Goal: Answer question/provide support: Share knowledge or assist other users

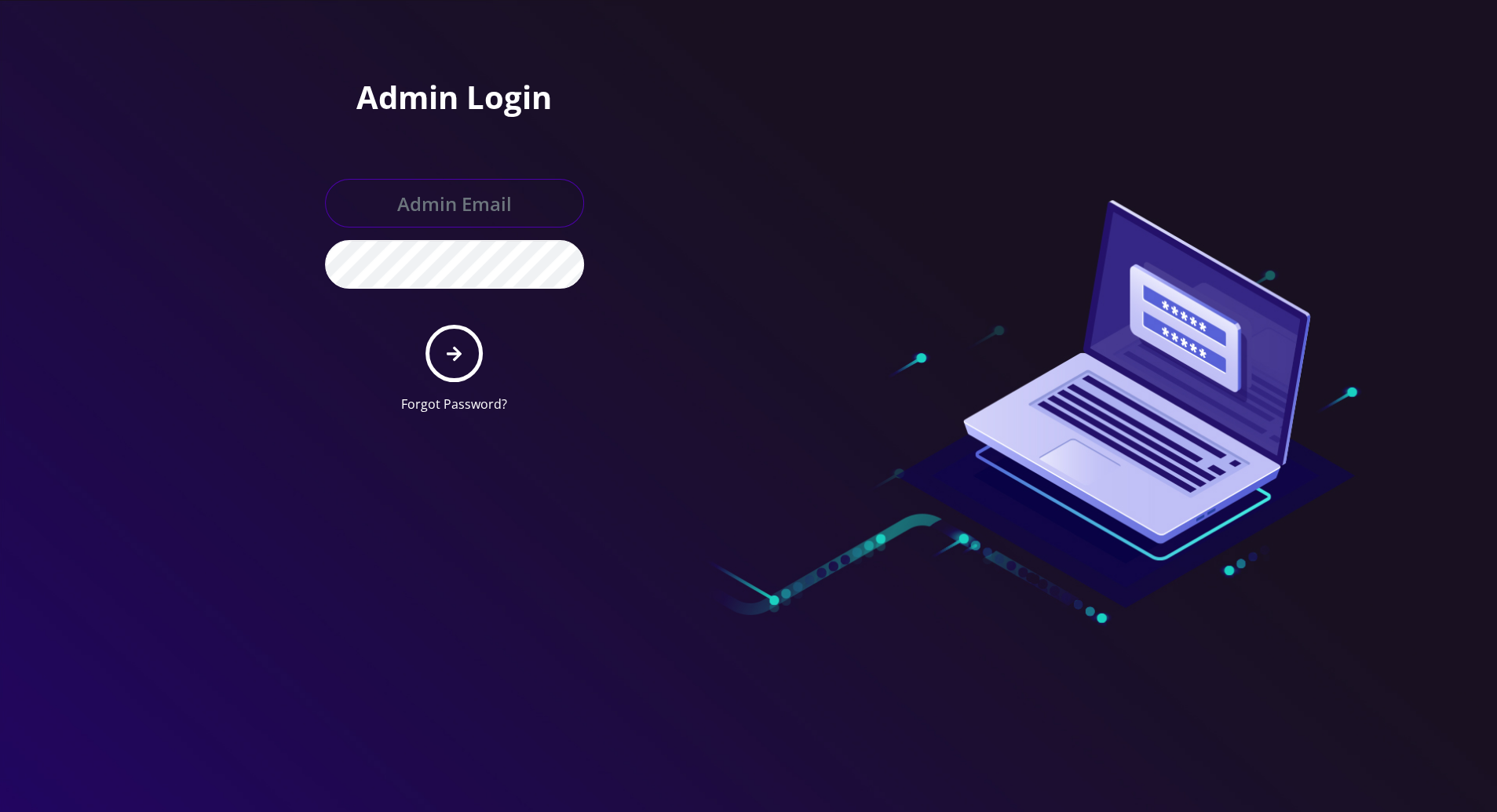
type input "[PERSON_NAME][EMAIL_ADDRESS][DOMAIN_NAME]"
click at [455, 356] on icon "submit" at bounding box center [454, 353] width 15 height 15
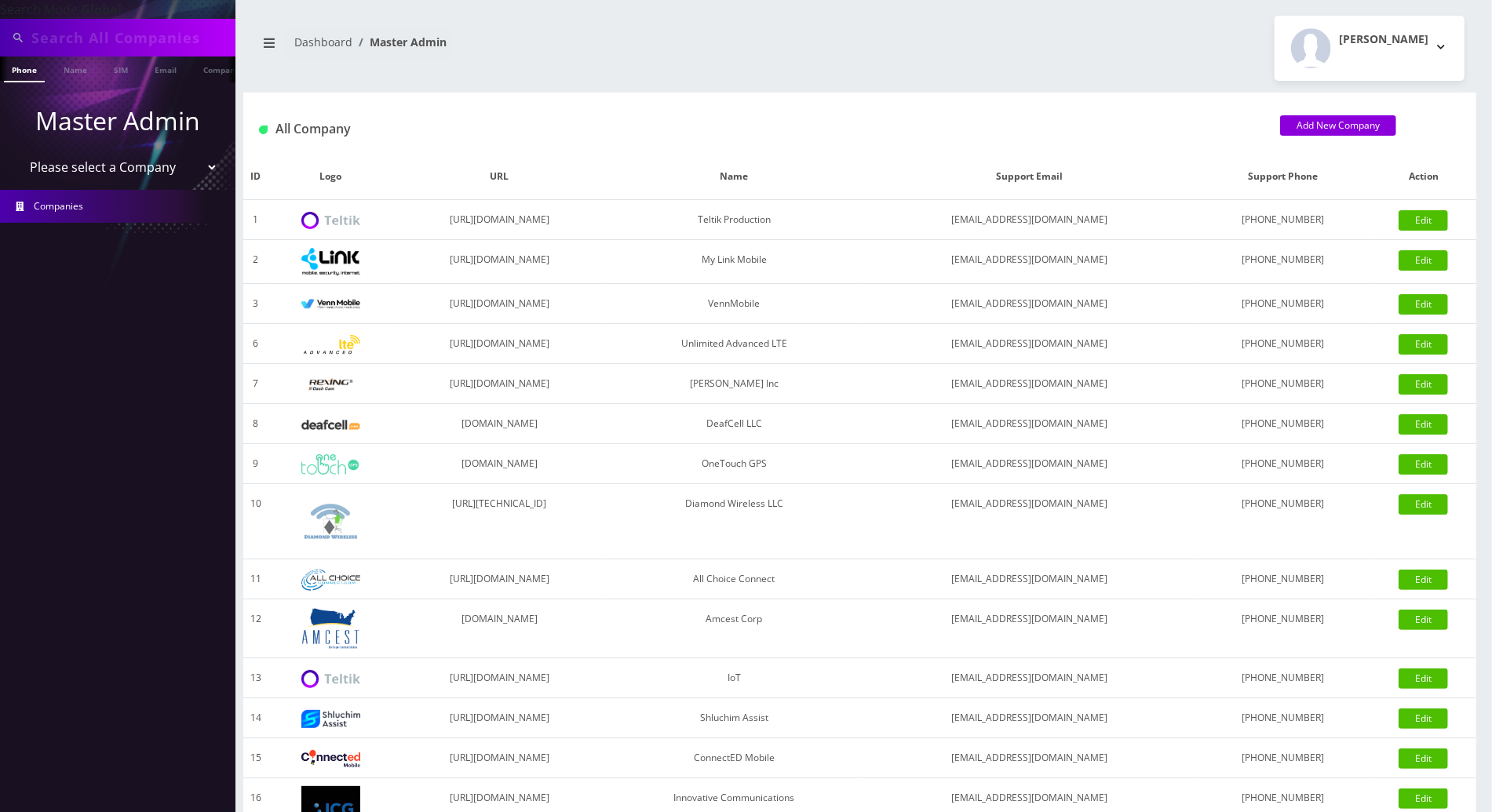
click at [152, 35] on input "text" at bounding box center [131, 37] width 200 height 30
paste input "[PHONE_NUMBER]"
click at [96, 40] on input "347-330-7157" at bounding box center [131, 37] width 200 height 30
click at [63, 39] on input "347-3307157" at bounding box center [131, 37] width 200 height 30
type input "3473307157"
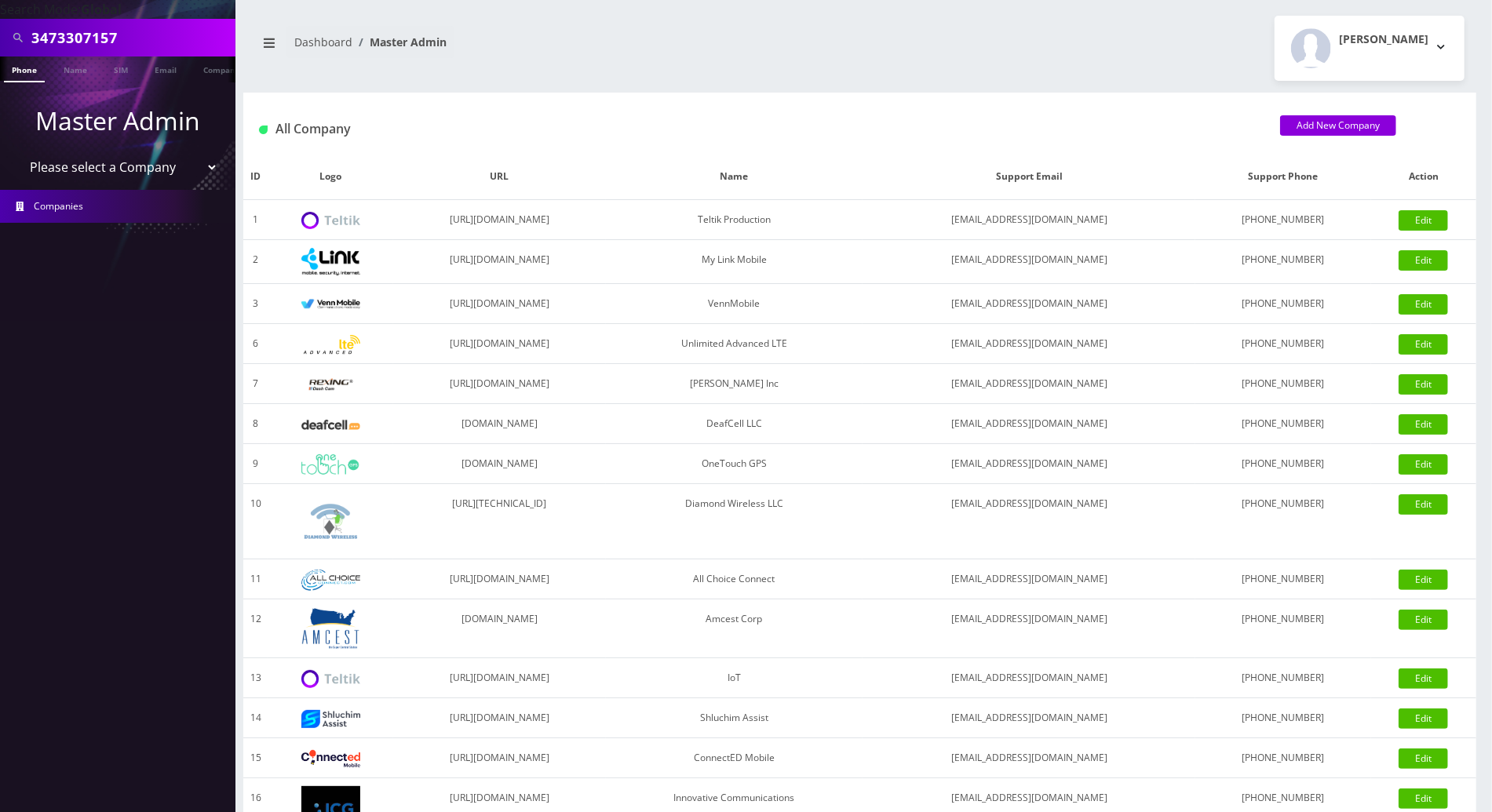
click at [27, 74] on link "Phone" at bounding box center [23, 69] width 41 height 26
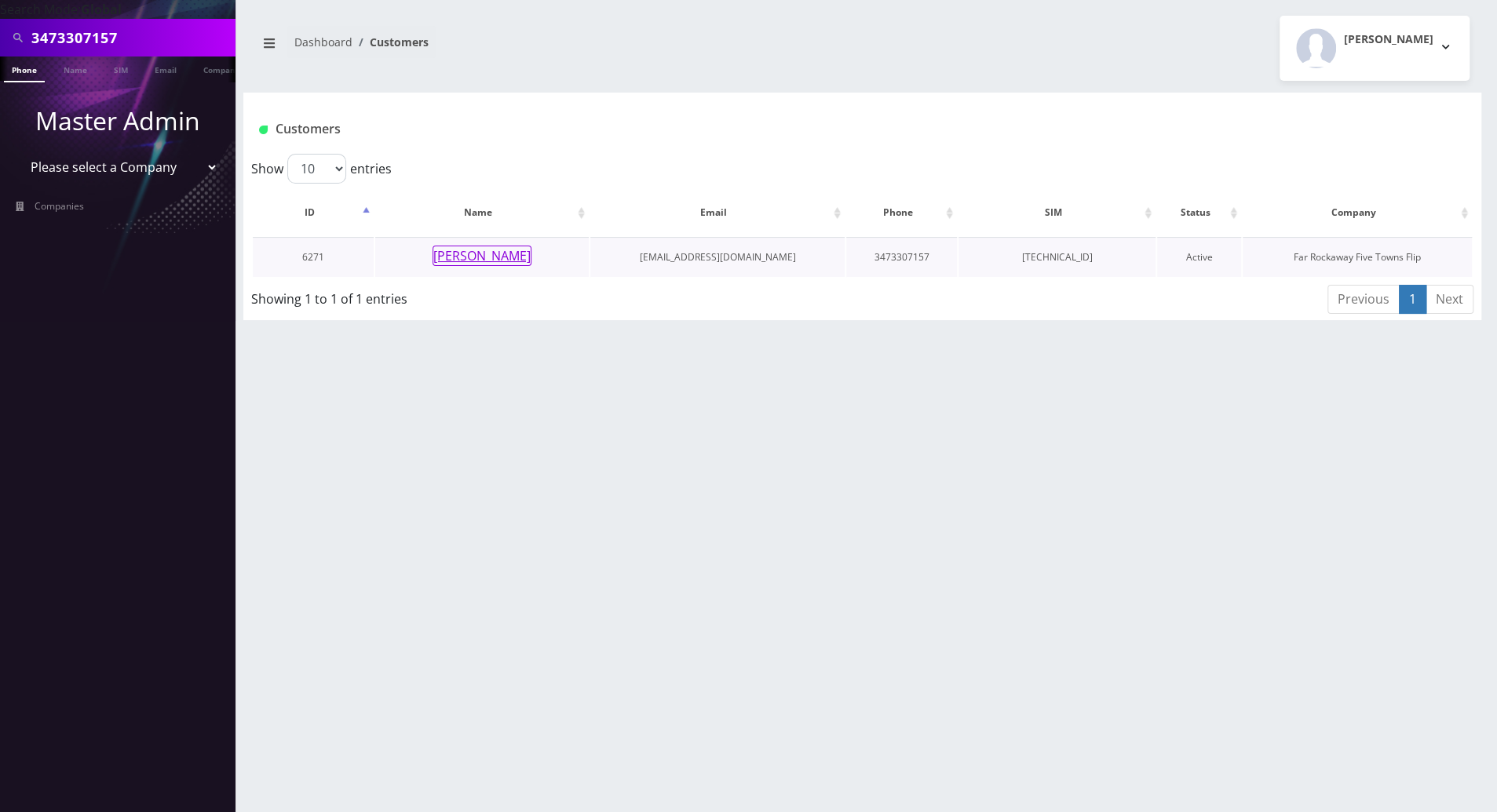
click at [467, 253] on button "Avigayil Simonovsky" at bounding box center [482, 256] width 99 height 21
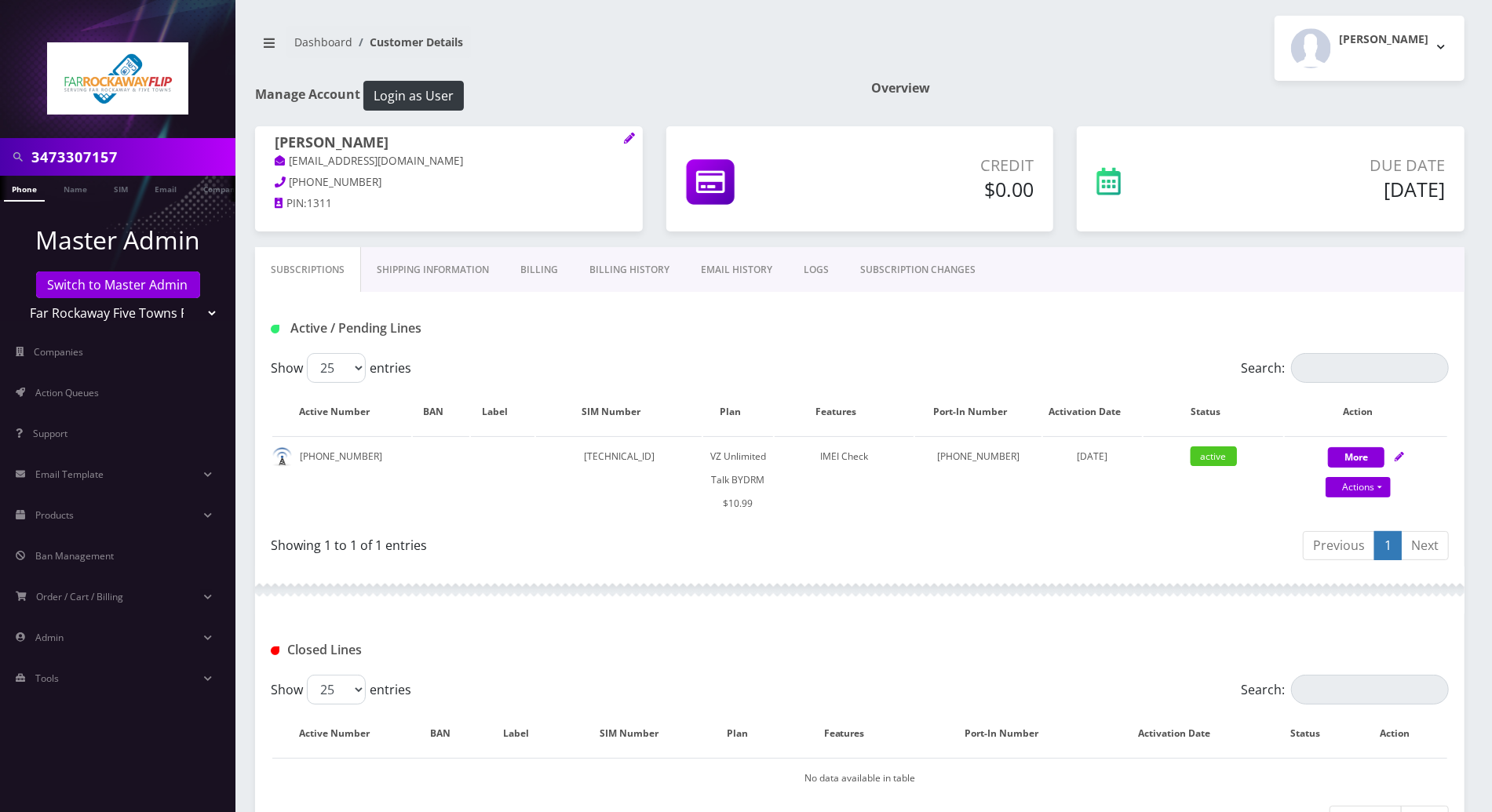
click at [538, 268] on link "Billing" at bounding box center [538, 270] width 69 height 46
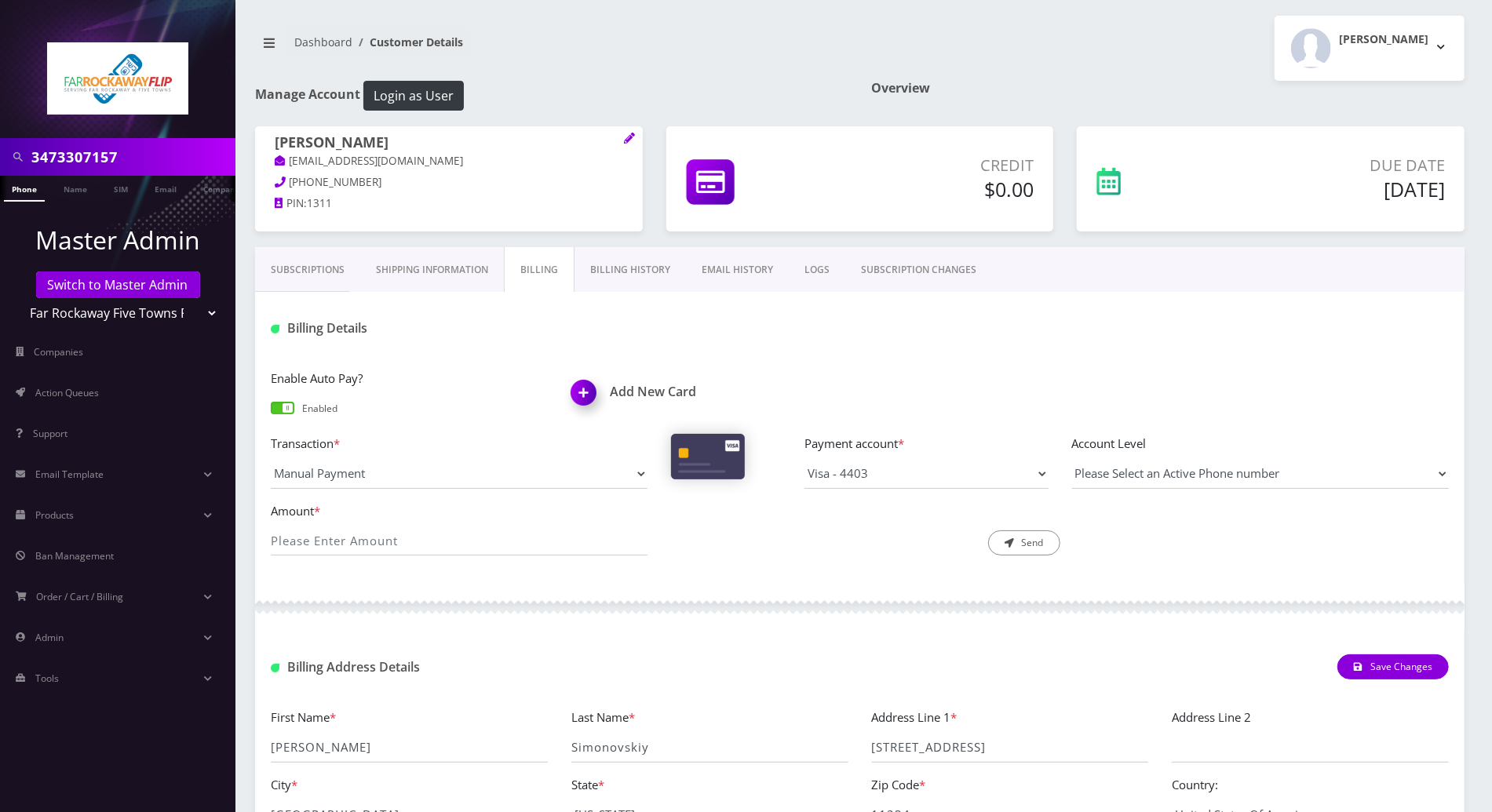
click at [452, 266] on link "Shipping Information" at bounding box center [431, 270] width 143 height 46
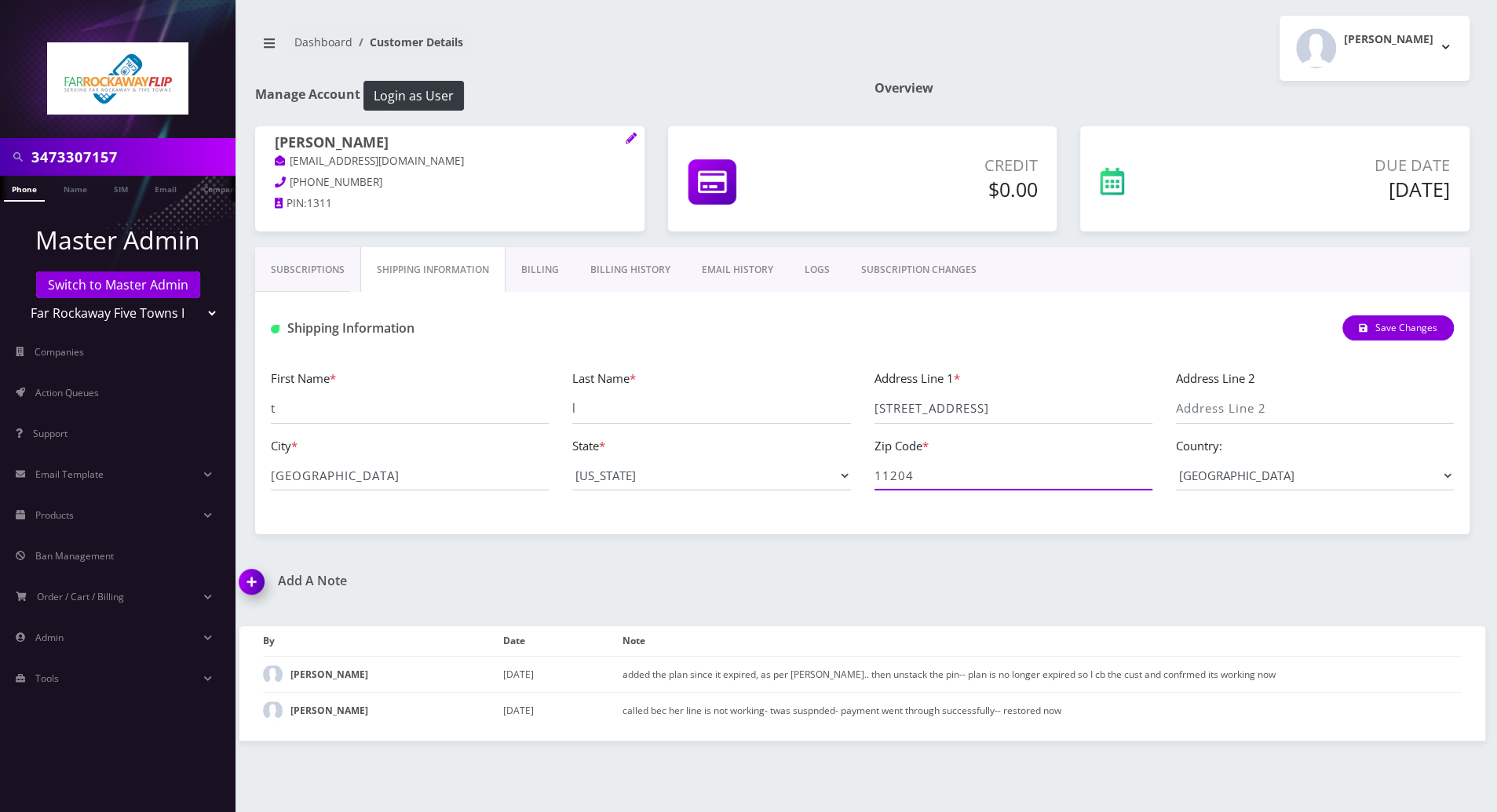
drag, startPoint x: 918, startPoint y: 480, endPoint x: 873, endPoint y: 479, distance: 45.0
click at [873, 479] on div "Zip Code * 11204" at bounding box center [1013, 464] width 302 height 55
